Goal: Check status: Check status

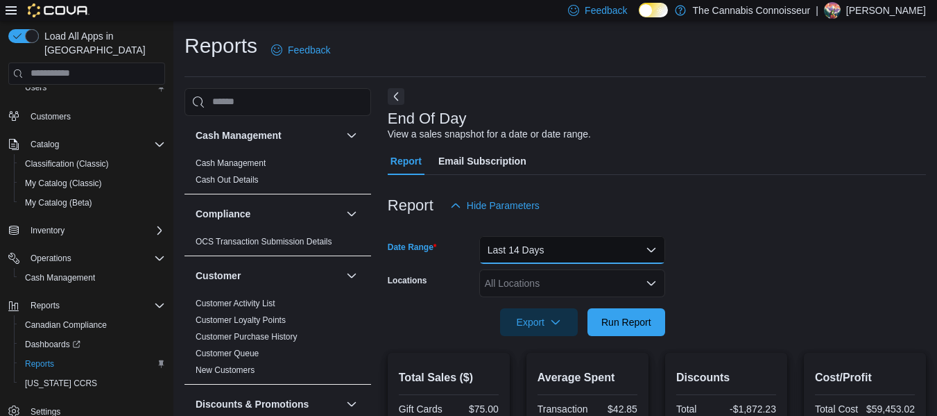
click at [615, 251] on button "Last 14 Days" at bounding box center [572, 250] width 186 height 28
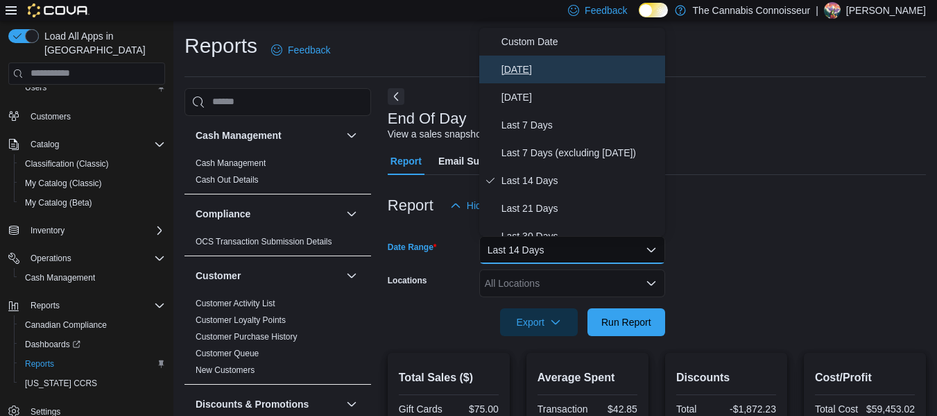
click at [516, 64] on span "[DATE]" at bounding box center [581, 69] width 158 height 17
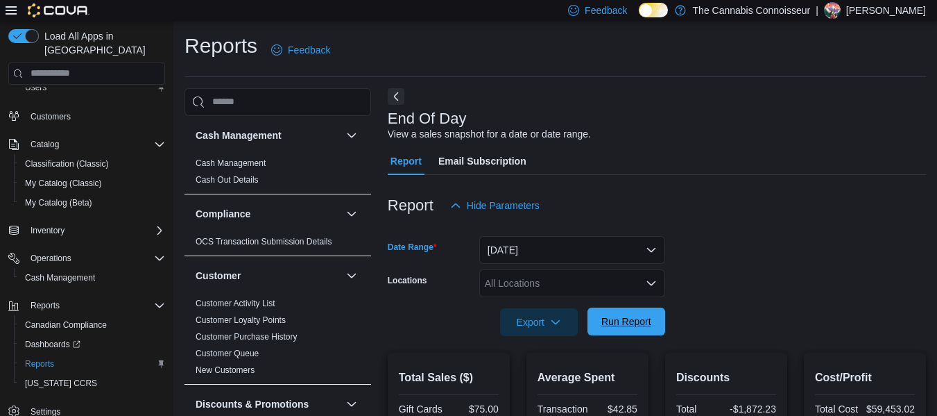
click at [612, 324] on span "Run Report" at bounding box center [627, 321] width 50 height 14
click at [570, 282] on div "All Locations" at bounding box center [572, 283] width 186 height 28
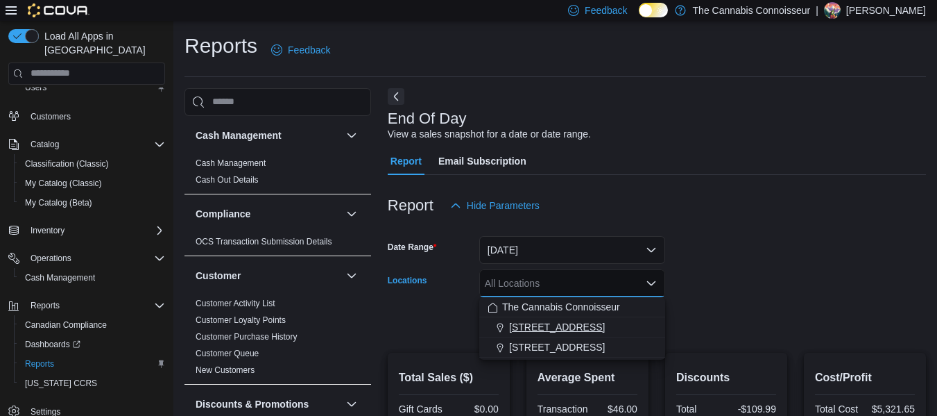
click at [540, 324] on span "[STREET_ADDRESS]" at bounding box center [557, 327] width 96 height 14
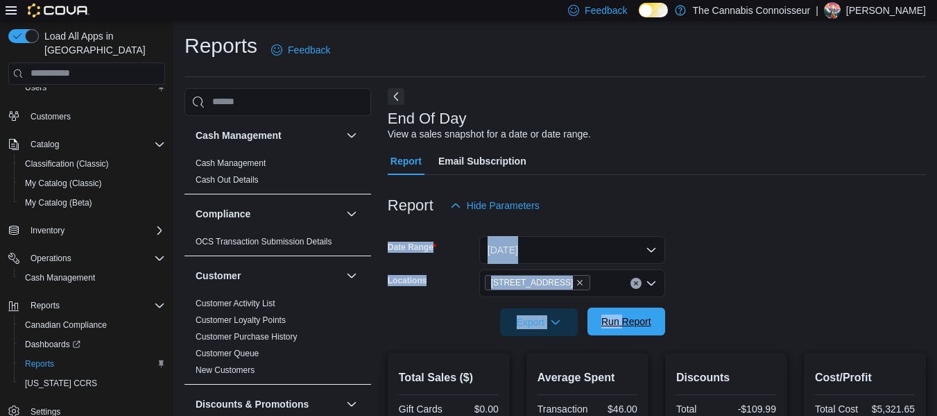
drag, startPoint x: 720, startPoint y: 226, endPoint x: 622, endPoint y: 325, distance: 139.3
click at [622, 325] on form "Date Range [DATE] Locations 2-1874 [GEOGRAPHIC_DATA] Export Run Report" at bounding box center [657, 277] width 538 height 117
click at [622, 325] on span "Run Report" at bounding box center [627, 321] width 50 height 14
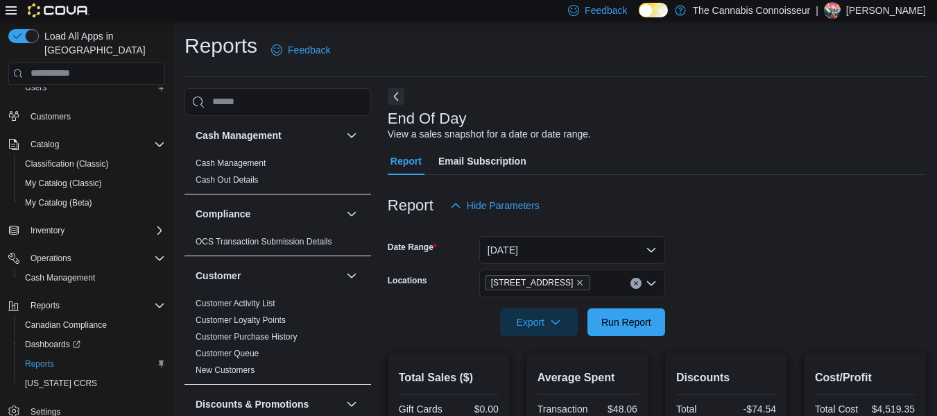
click at [677, 325] on form "Date Range [DATE] Locations 2-1874 [GEOGRAPHIC_DATA] Export Run Report" at bounding box center [657, 277] width 538 height 117
click at [628, 330] on span "Run Report" at bounding box center [626, 321] width 61 height 28
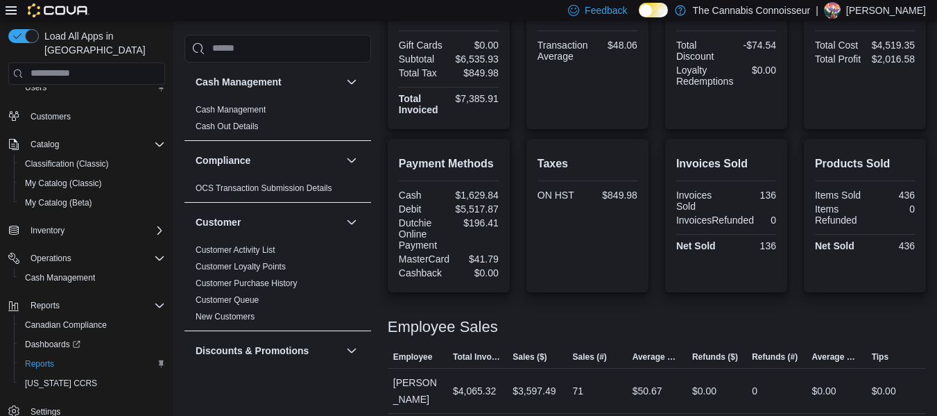
scroll to position [418, 0]
